Goal: Navigation & Orientation: Go to known website

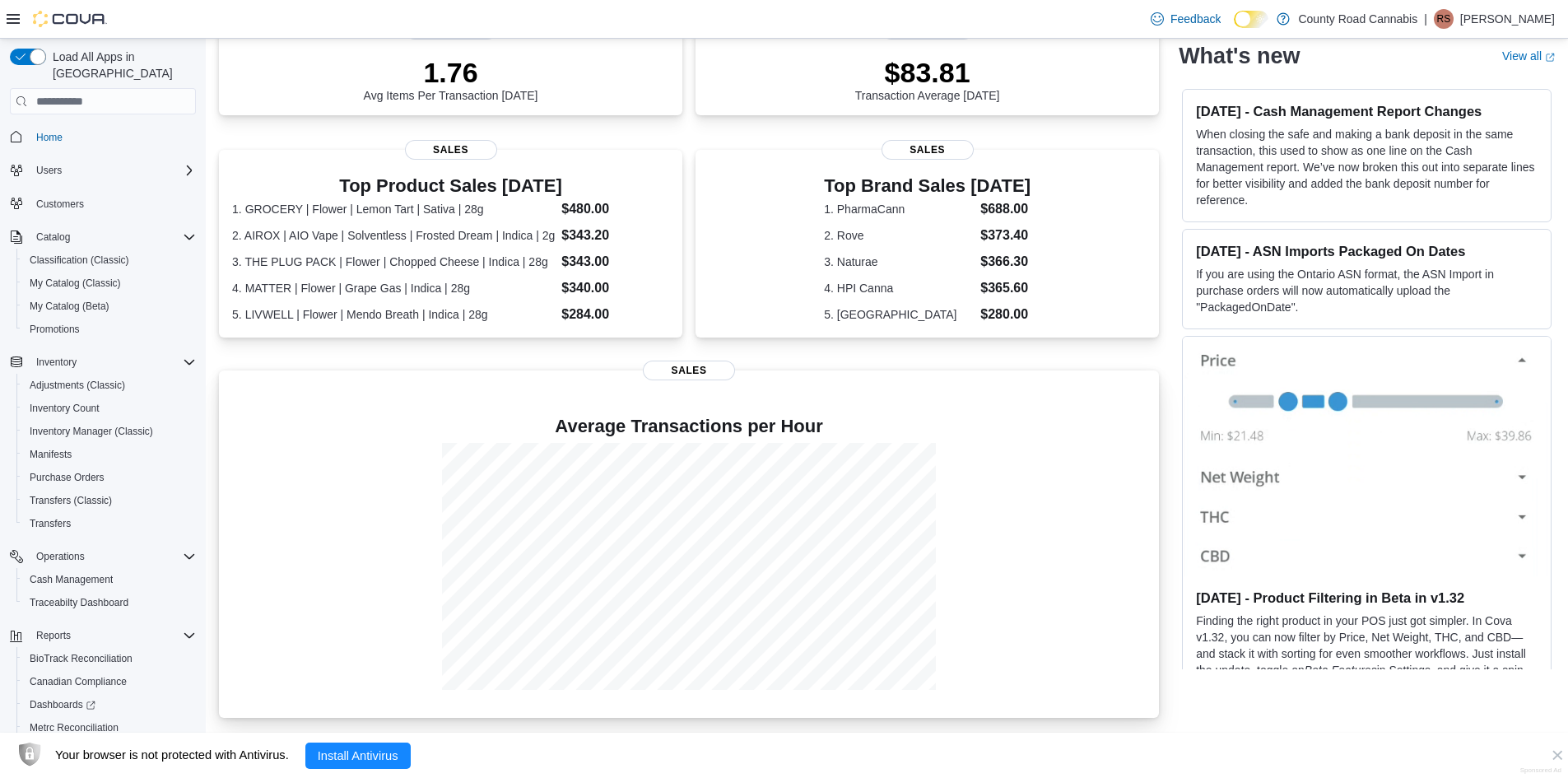
scroll to position [72, 0]
